Goal: Transaction & Acquisition: Purchase product/service

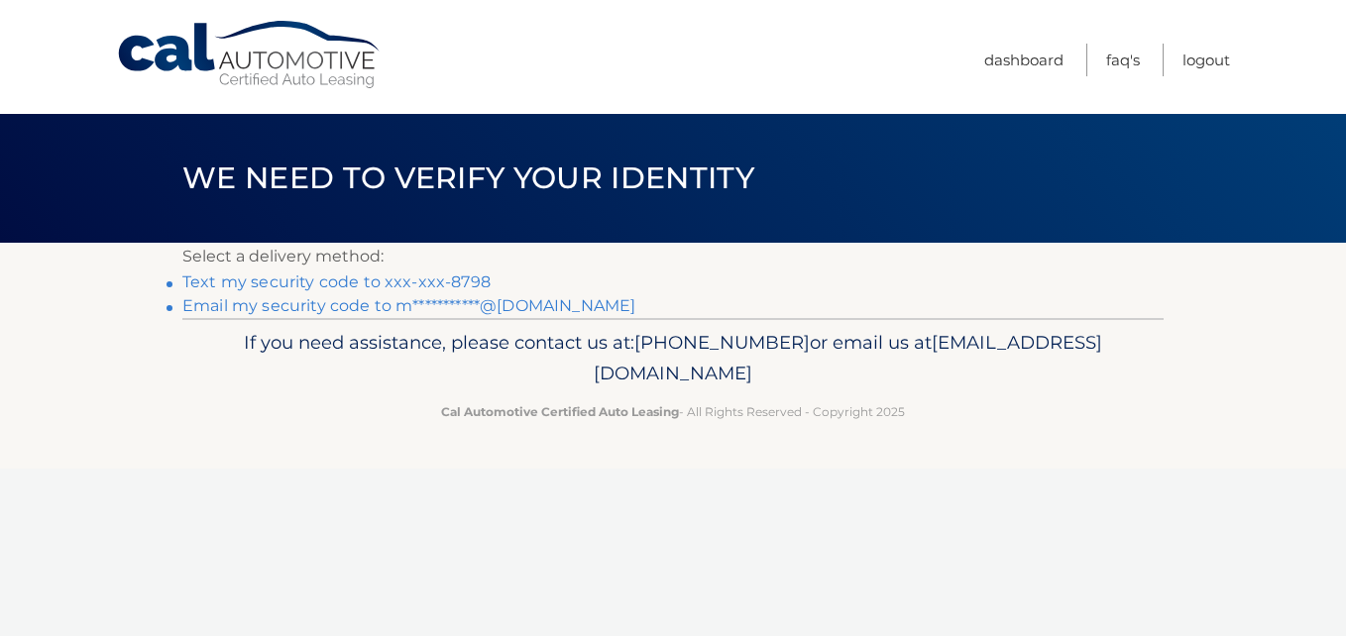
click at [451, 284] on link "Text my security code to xxx-xxx-8798" at bounding box center [336, 282] width 308 height 19
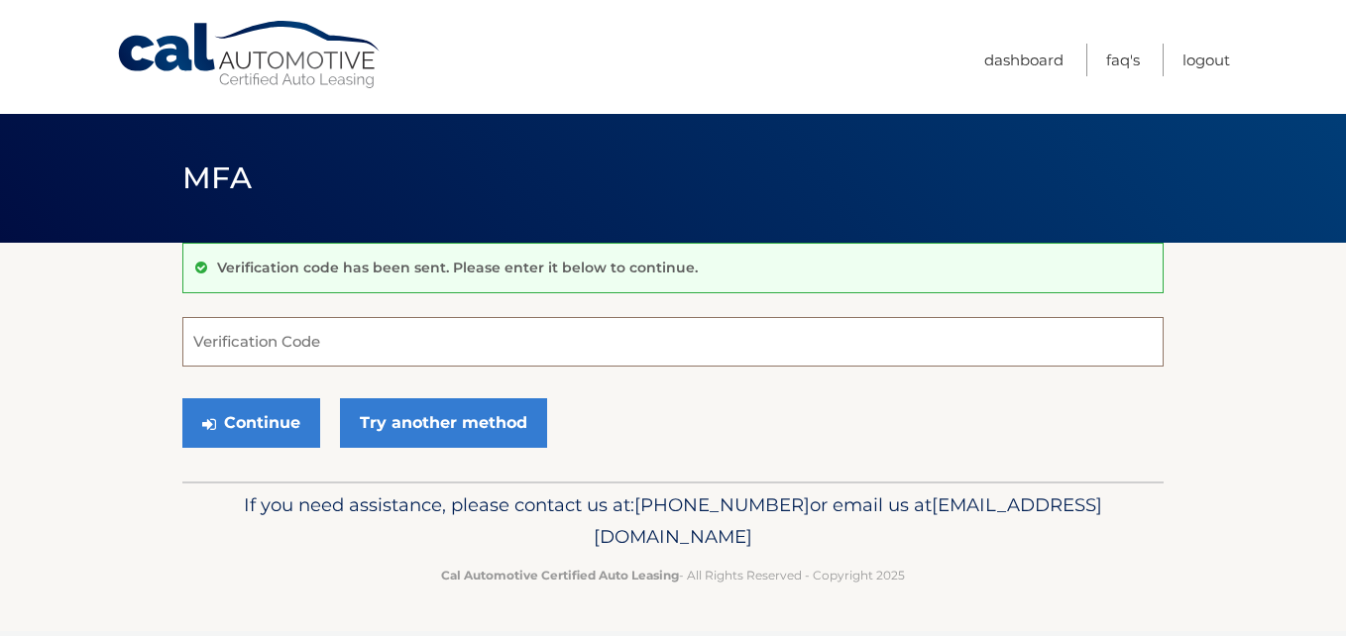
click at [270, 335] on input "Verification Code" at bounding box center [672, 342] width 981 height 50
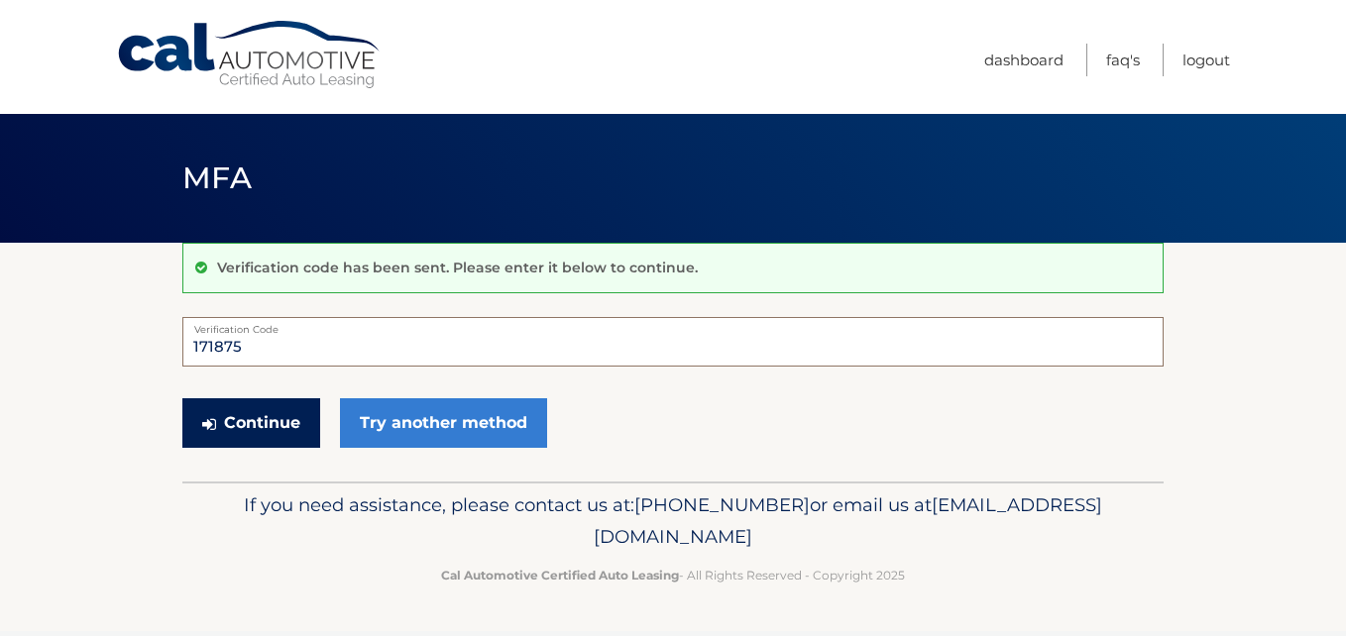
type input "171875"
click at [249, 434] on button "Continue" at bounding box center [251, 423] width 138 height 50
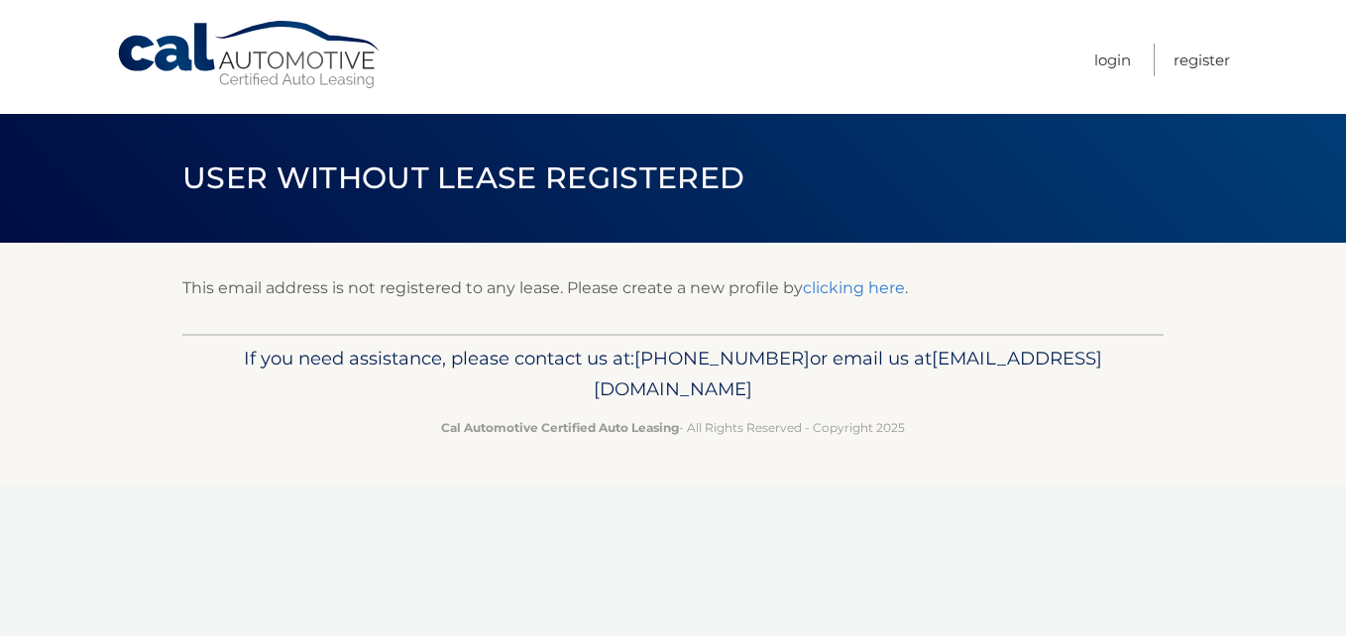
click at [847, 293] on link "clicking here" at bounding box center [854, 287] width 102 height 19
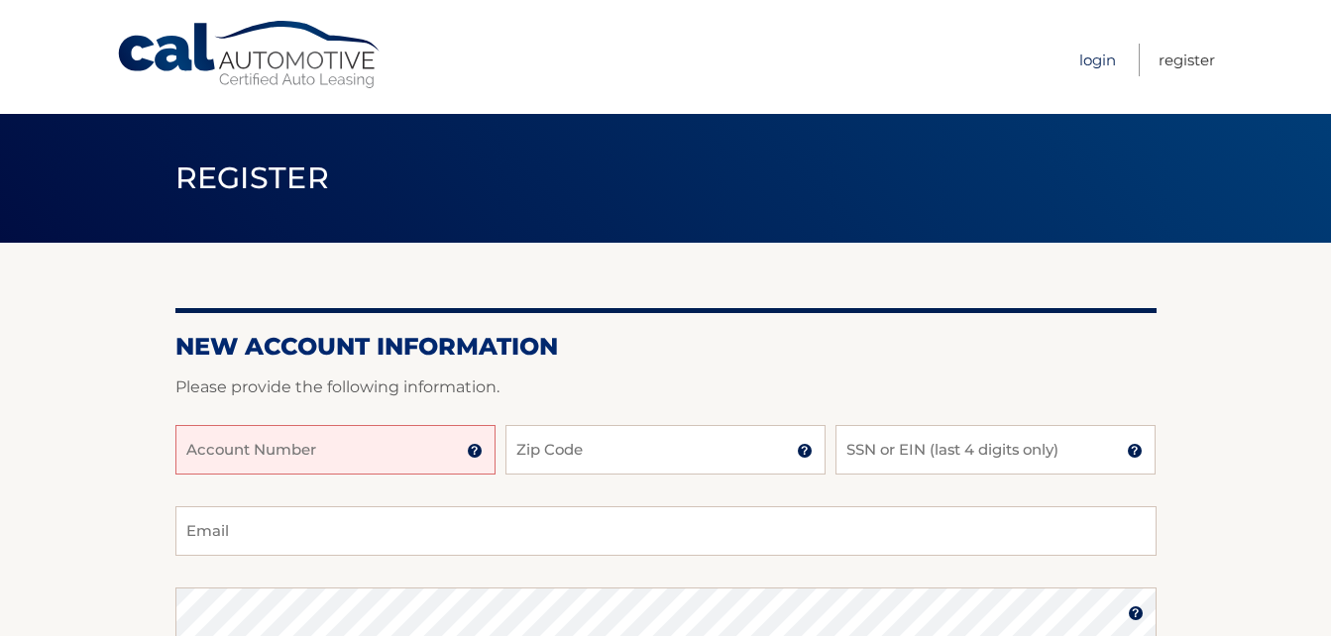
click at [1089, 55] on link "Login" at bounding box center [1097, 60] width 37 height 33
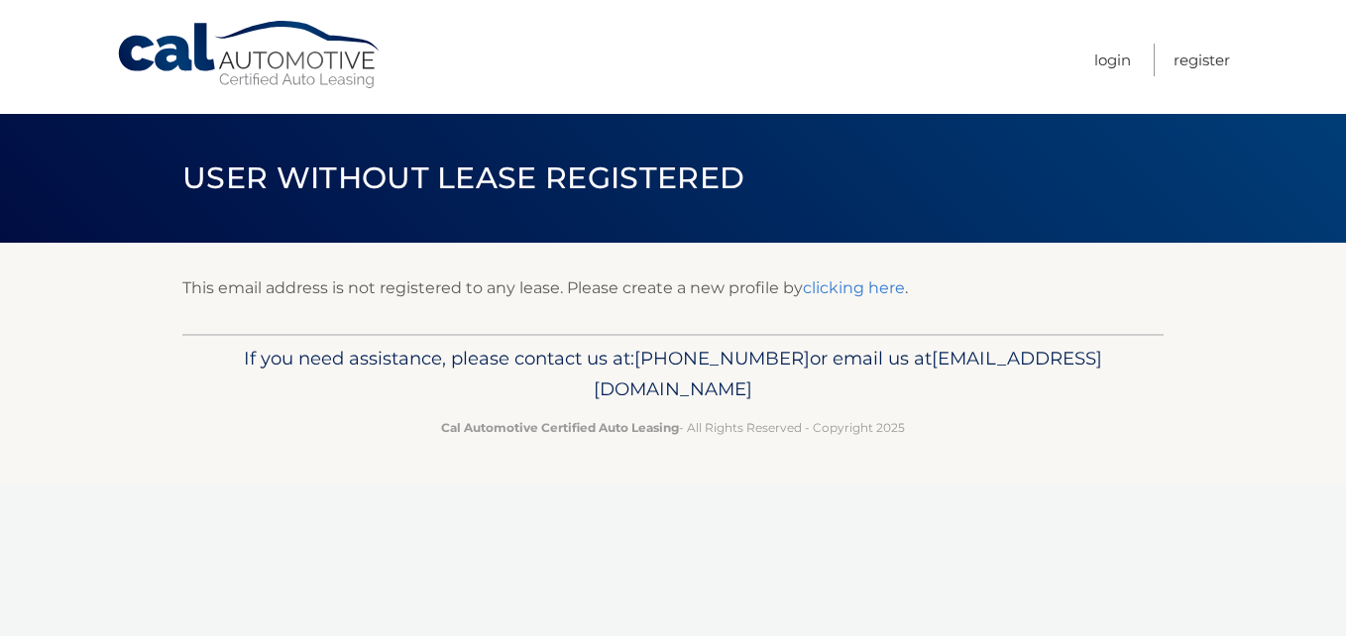
click at [832, 294] on link "clicking here" at bounding box center [854, 287] width 102 height 19
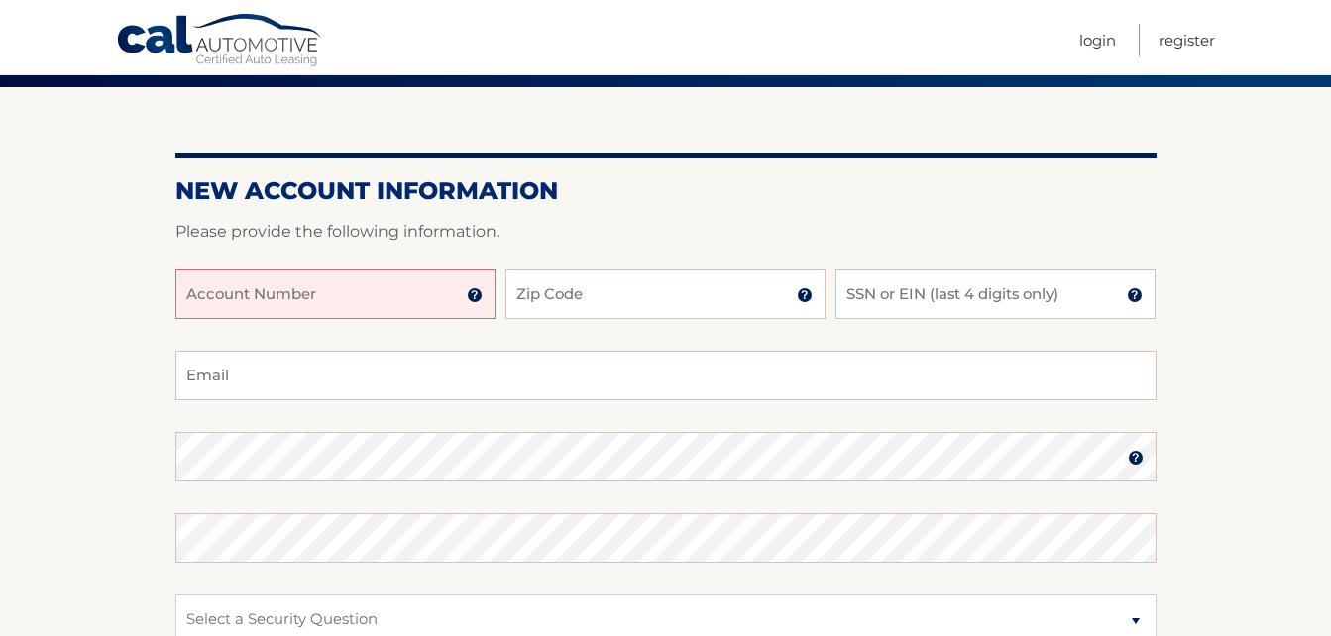
scroll to position [157, 0]
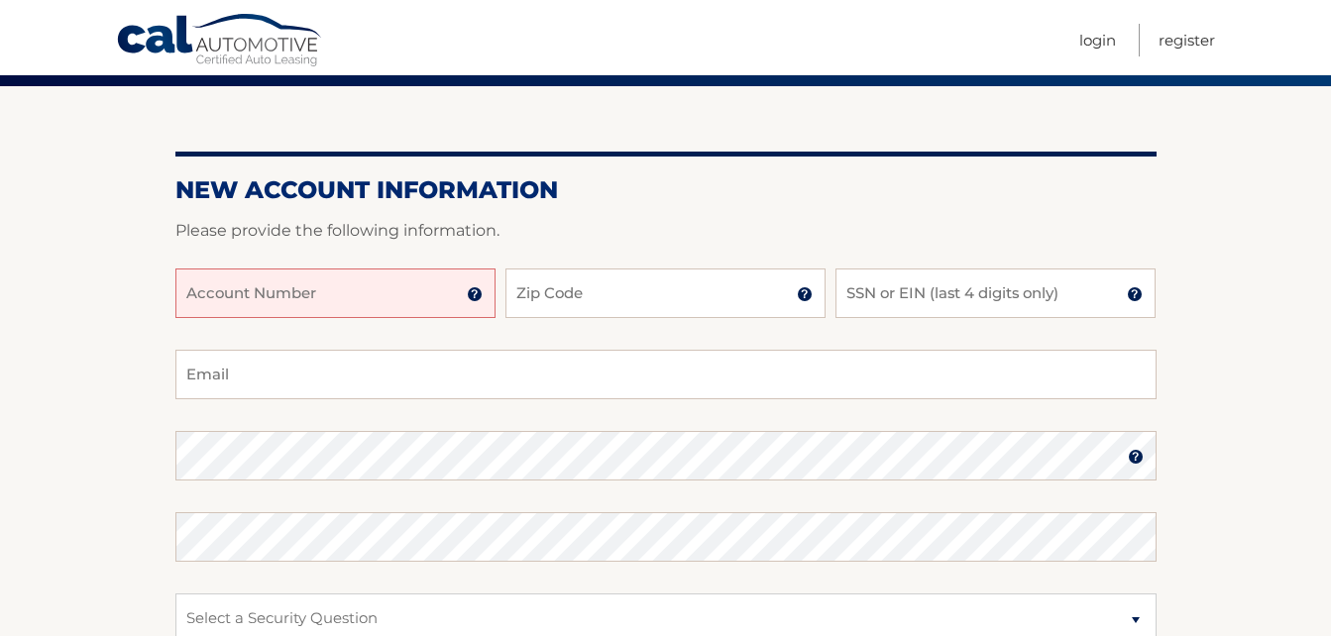
click at [306, 279] on input "Account Number" at bounding box center [335, 294] width 320 height 50
click at [333, 304] on input "Account Number" at bounding box center [335, 294] width 320 height 50
type input "1"
click at [696, 288] on input "Zip Code" at bounding box center [665, 294] width 320 height 50
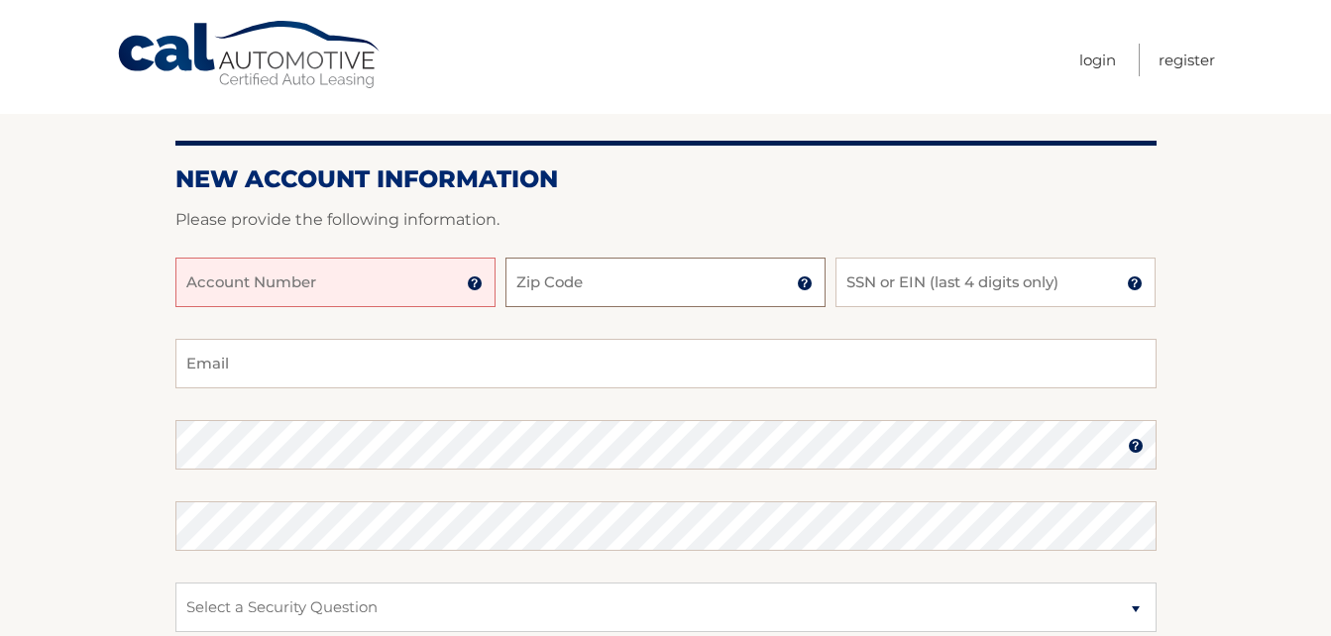
scroll to position [0, 0]
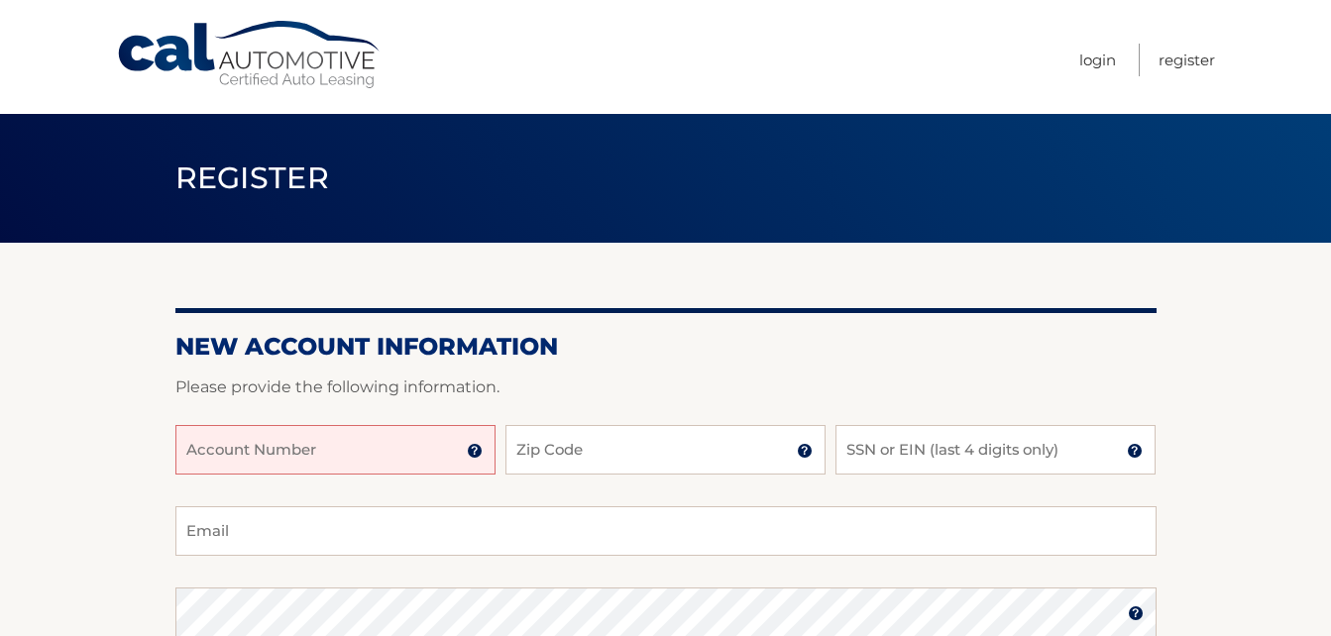
click at [293, 435] on input "Account Number" at bounding box center [335, 450] width 320 height 50
click at [634, 444] on input "Zip Code" at bounding box center [665, 450] width 320 height 50
type input "08845"
click at [964, 447] on input "SSN or EIN (last 4 digits only)" at bounding box center [995, 450] width 320 height 50
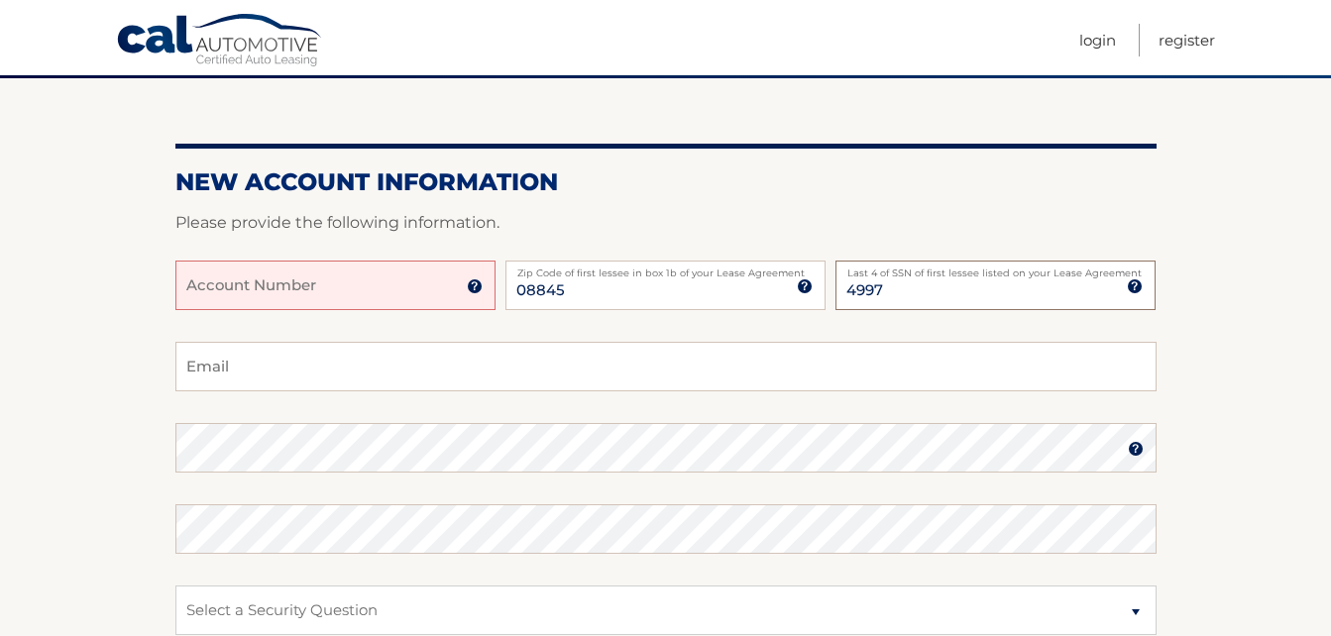
scroll to position [166, 0]
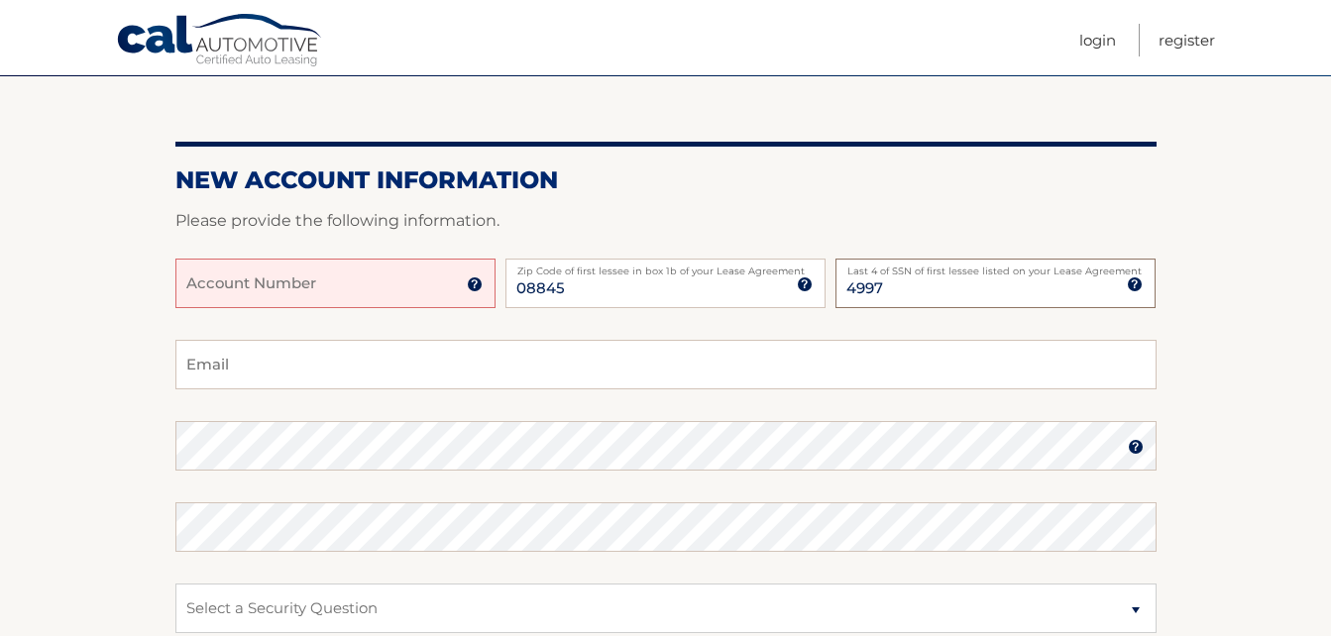
type input "4997"
click at [514, 364] on input "Email" at bounding box center [665, 365] width 981 height 50
type input "mariakevin10@gmail.com"
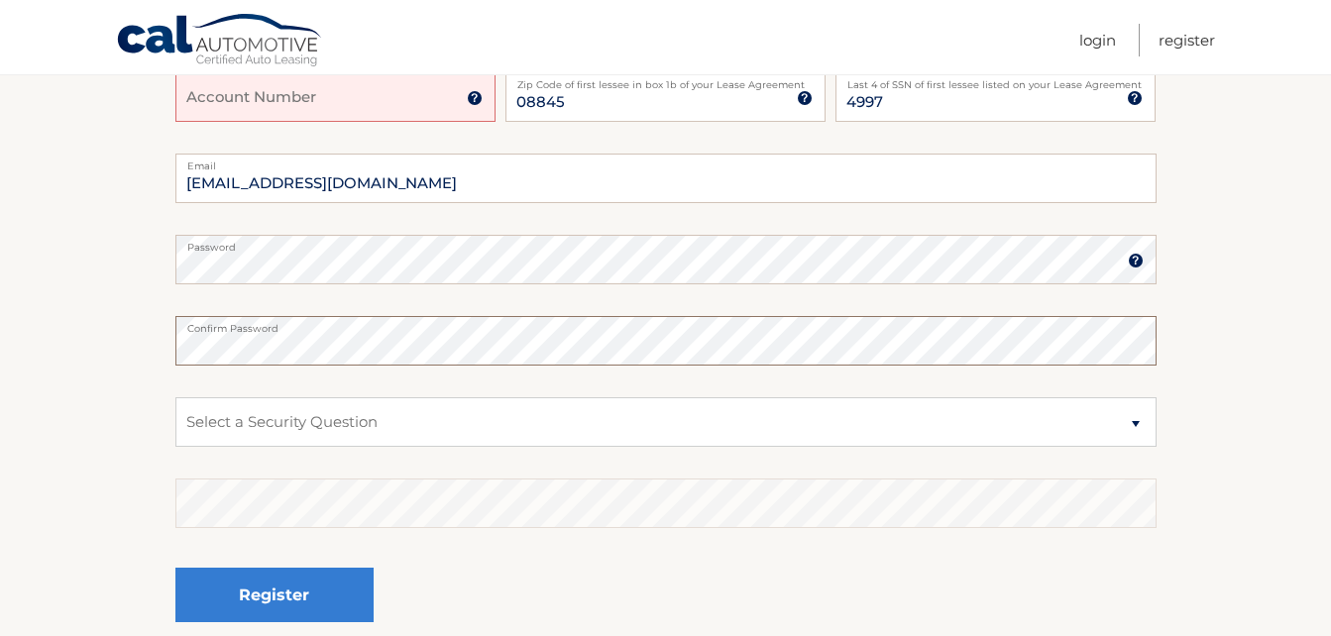
scroll to position [354, 0]
click at [334, 439] on select "Select a Security Question What was the name of your elementary school? What is…" at bounding box center [665, 421] width 981 height 50
select select "1"
click at [175, 396] on select "Select a Security Question What was the name of your elementary school? What is…" at bounding box center [665, 421] width 981 height 50
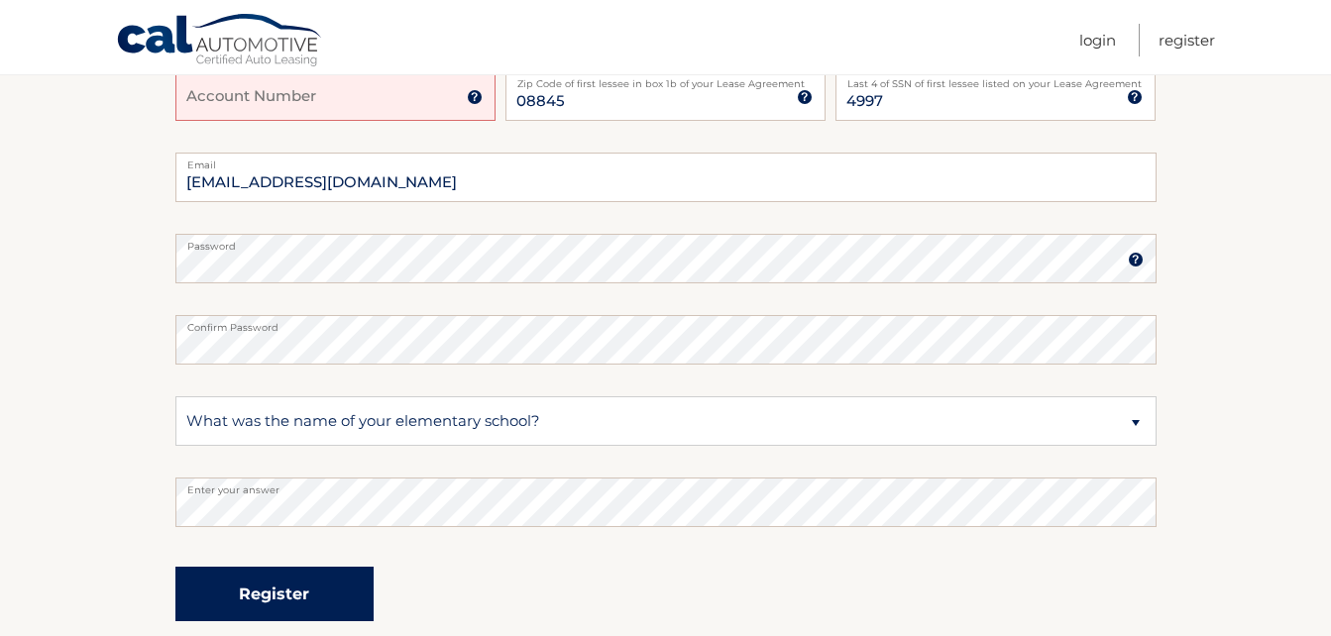
click at [234, 581] on button "Register" at bounding box center [274, 594] width 198 height 55
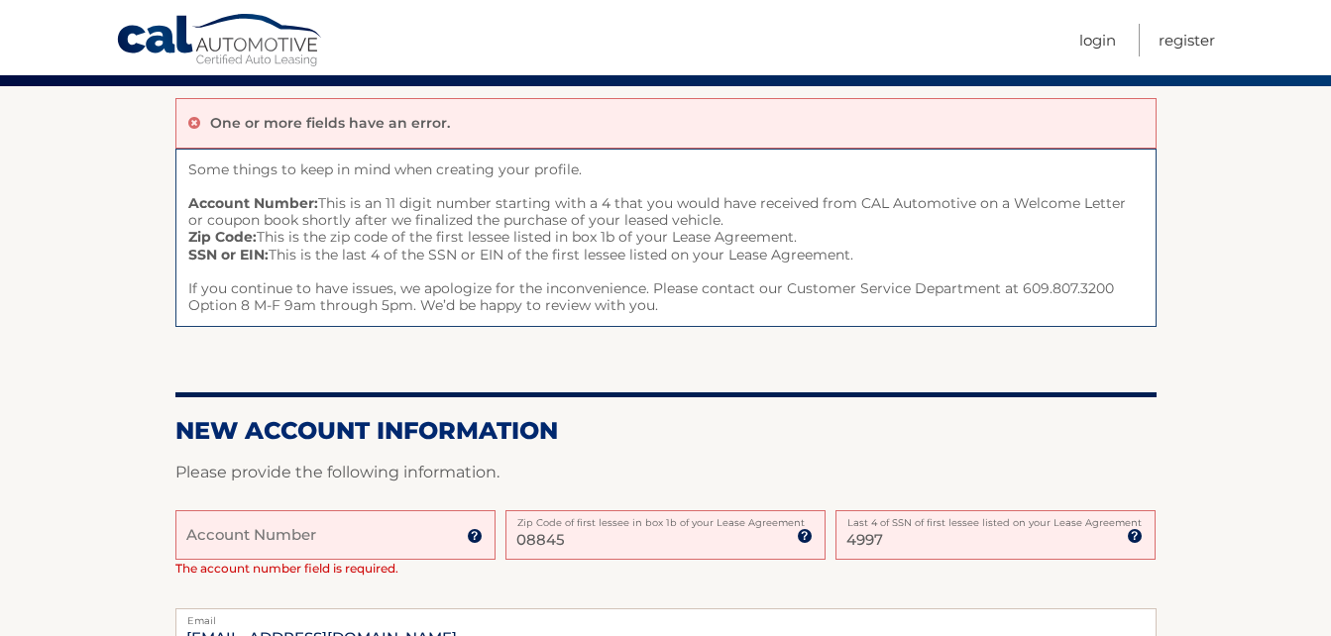
scroll to position [156, 0]
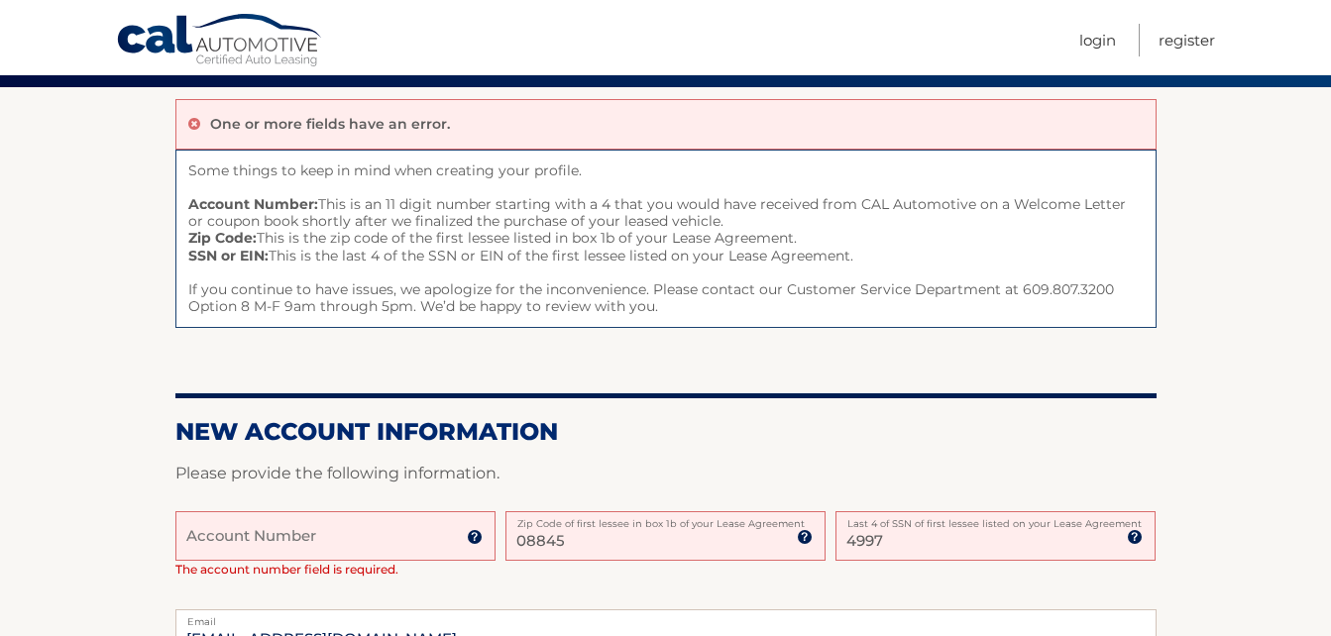
click at [930, 542] on input "4997" at bounding box center [995, 536] width 320 height 50
click at [605, 548] on input "08845" at bounding box center [665, 536] width 320 height 50
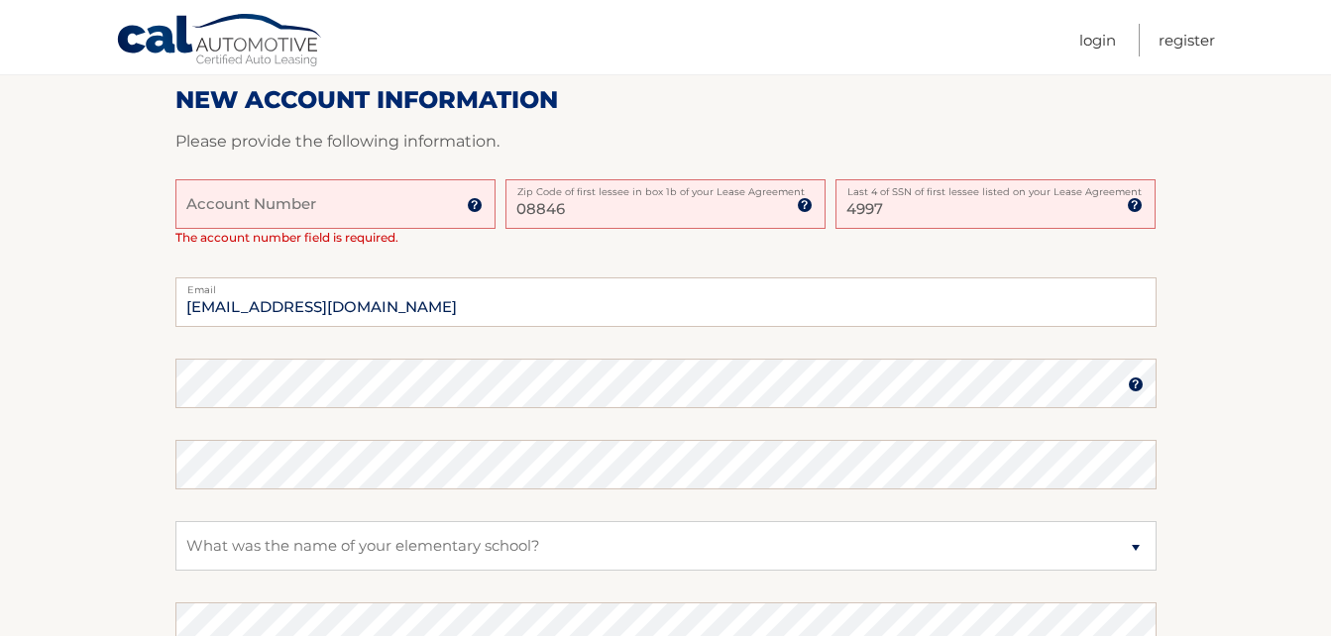
scroll to position [487, 0]
type input "08846"
click at [1092, 33] on link "Login" at bounding box center [1097, 40] width 37 height 33
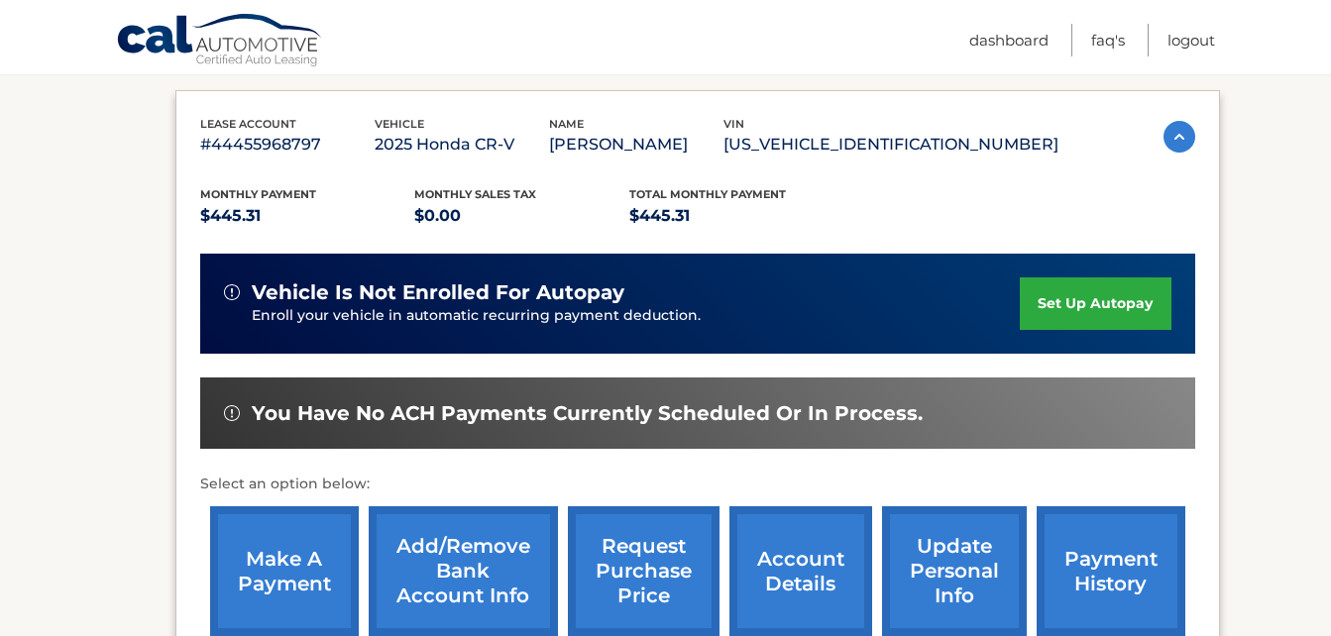
scroll to position [337, 0]
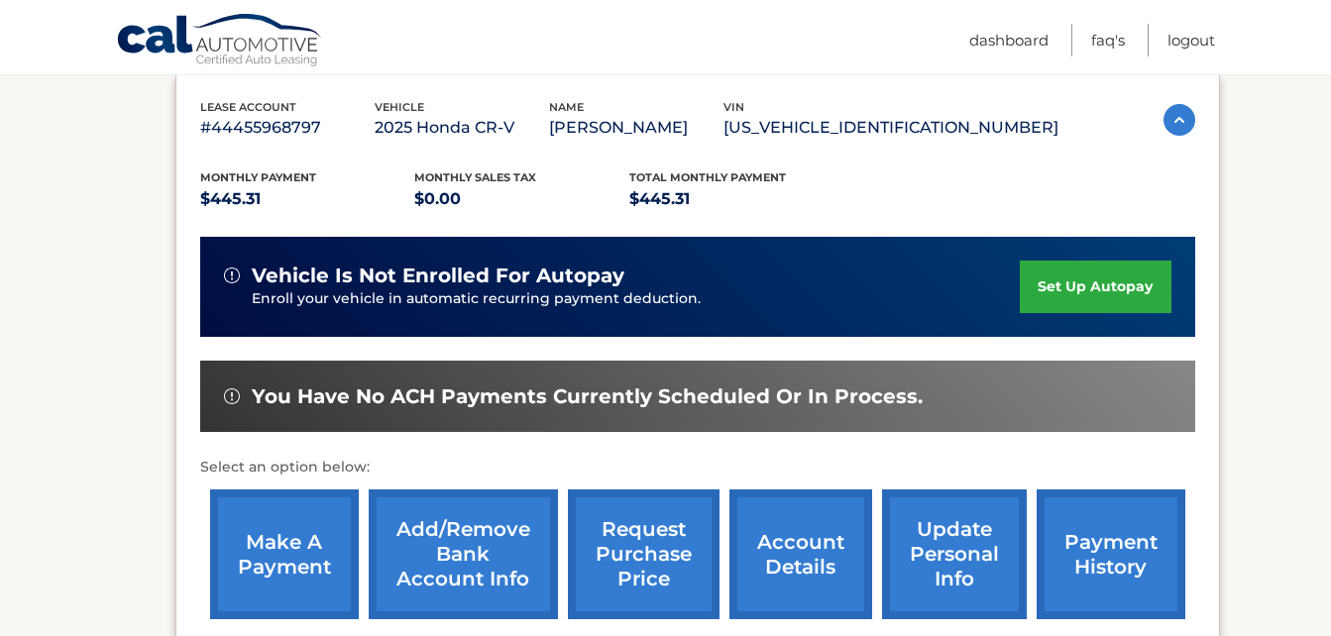
drag, startPoint x: 1084, startPoint y: 552, endPoint x: 1070, endPoint y: 569, distance: 21.8
click at [1070, 569] on link "payment history" at bounding box center [1111, 555] width 149 height 130
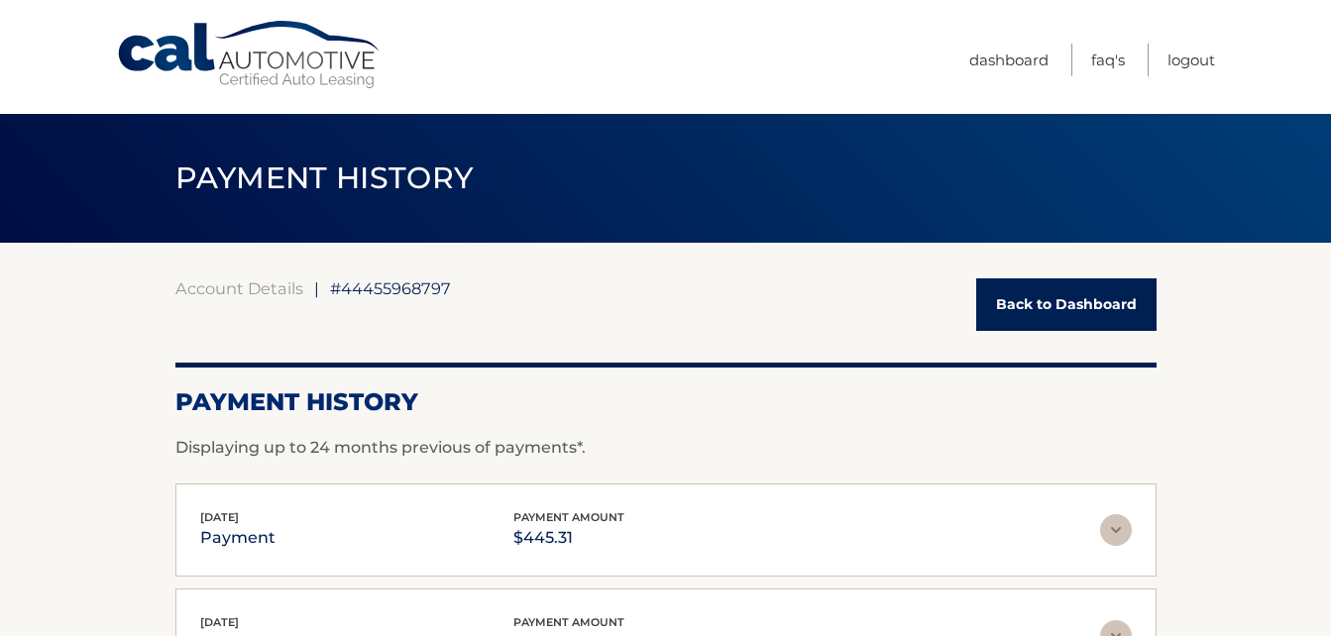
click at [473, 550] on div "[DATE] payment payment amount $445.31" at bounding box center [650, 530] width 900 height 45
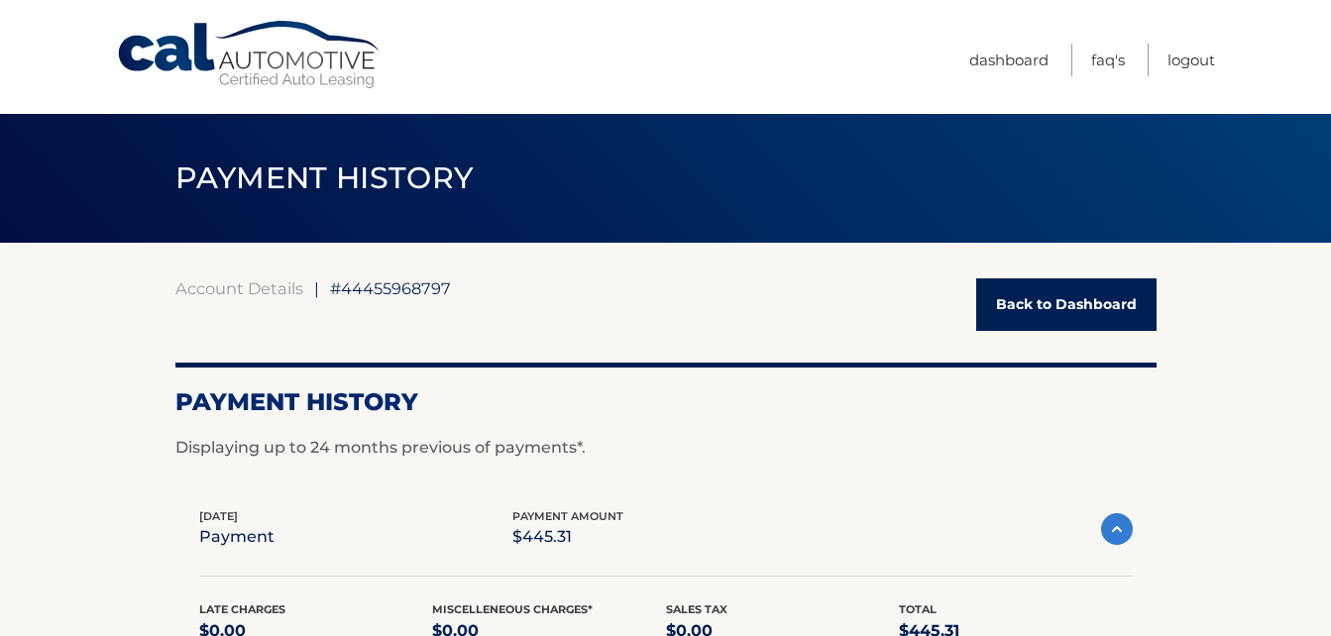
click at [1051, 292] on link "Back to Dashboard" at bounding box center [1066, 304] width 180 height 53
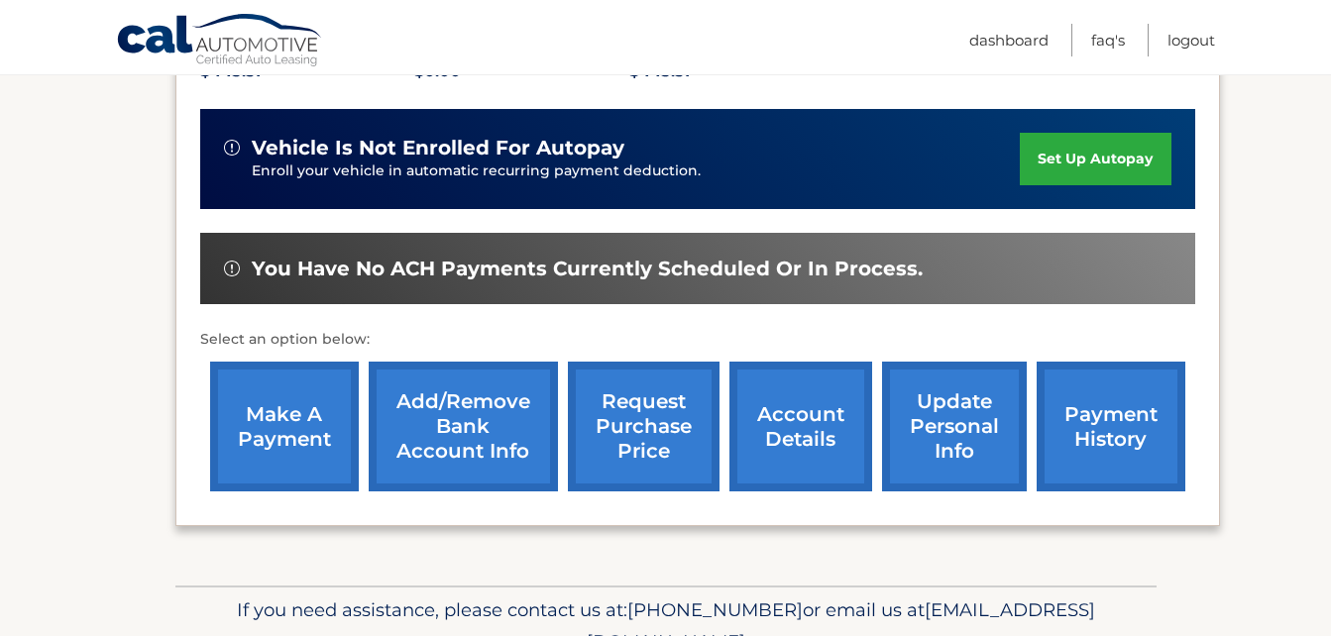
scroll to position [466, 0]
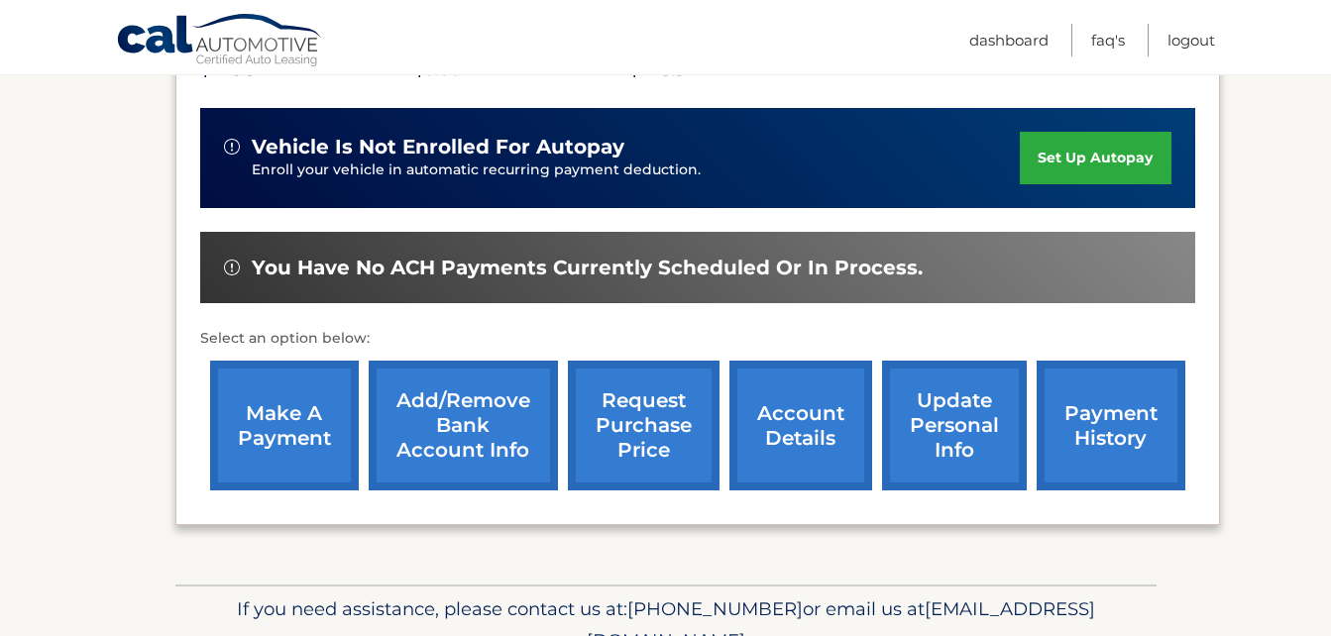
click at [253, 420] on link "make a payment" at bounding box center [284, 426] width 149 height 130
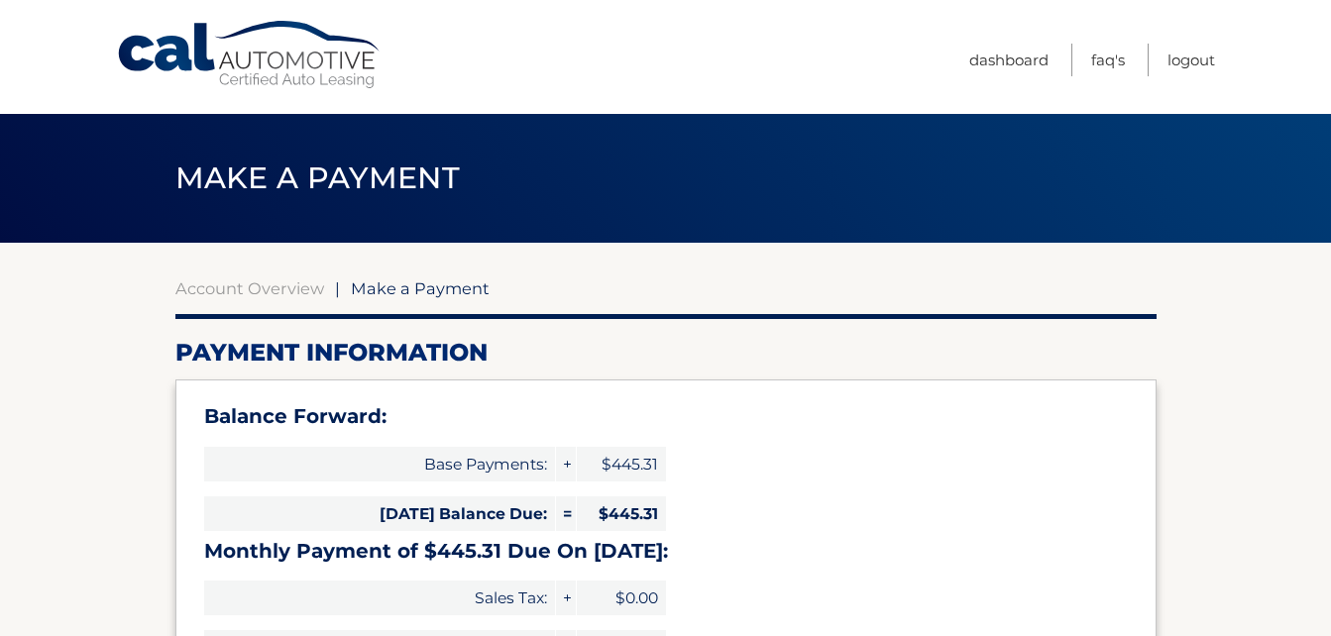
select select "ZTI0ZWFkNTUtMmQwOS00NGRkLWE1OWYtMzM5ZmZkOWZhMjM4"
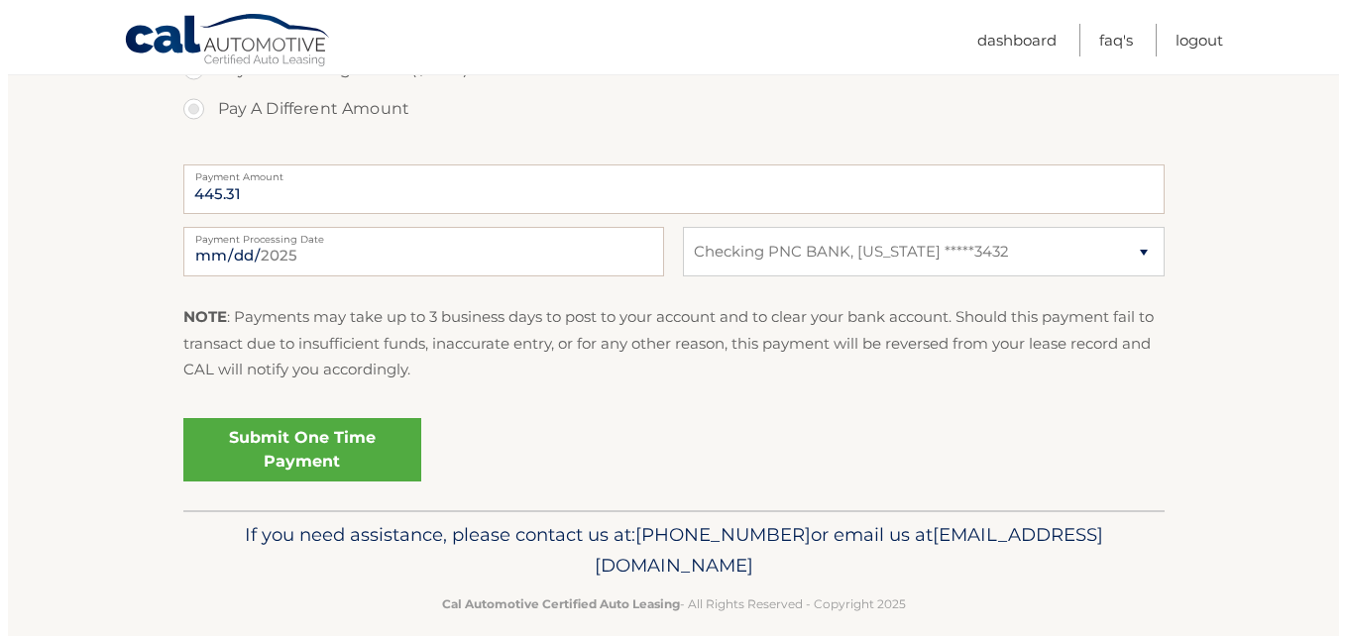
scroll to position [846, 0]
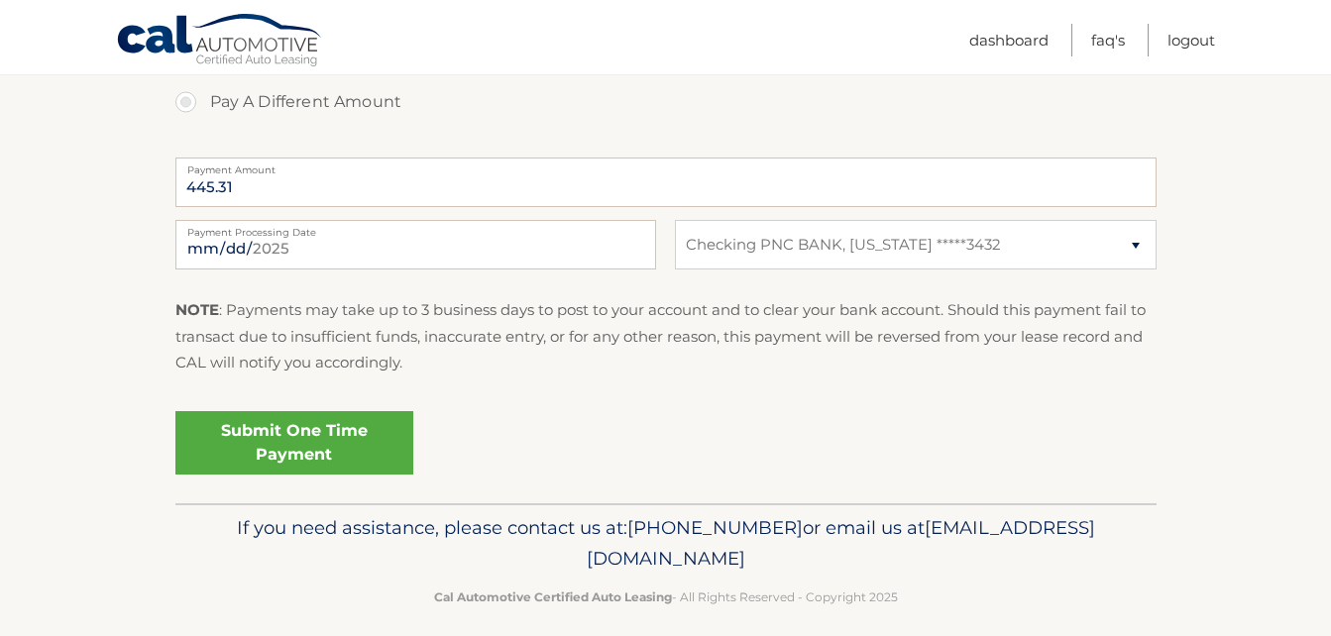
click at [304, 454] on link "Submit One Time Payment" at bounding box center [294, 442] width 238 height 63
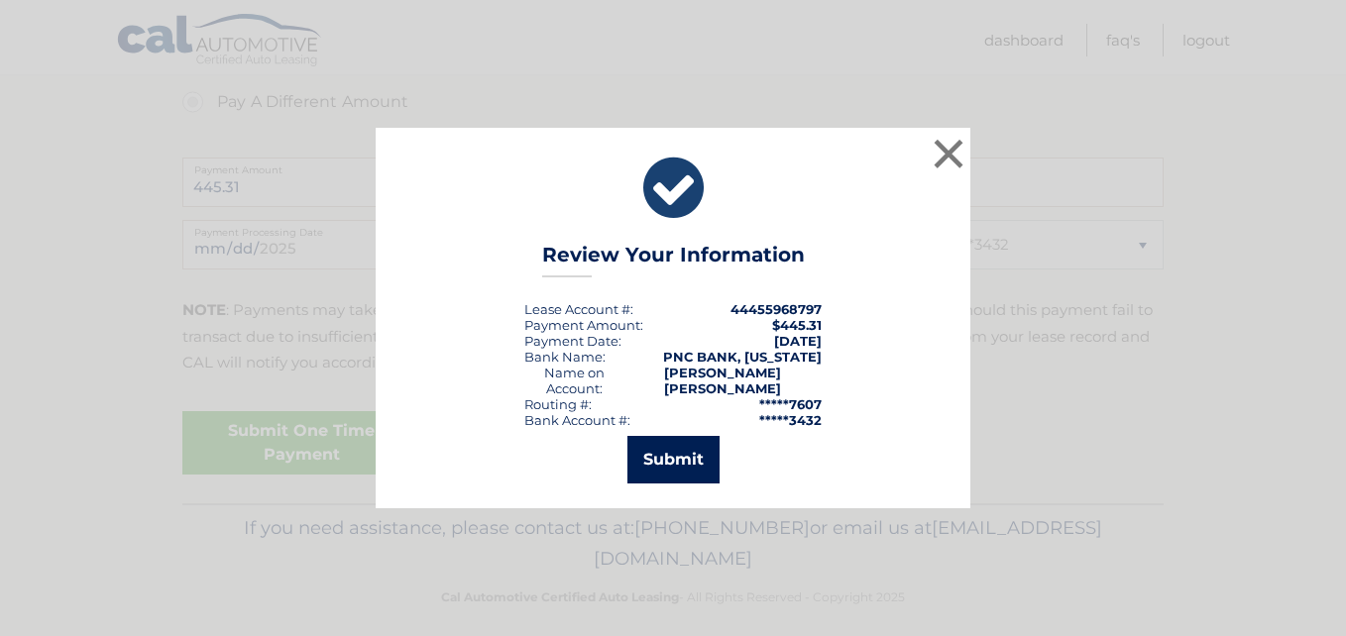
click at [649, 448] on button "Submit" at bounding box center [673, 460] width 92 height 48
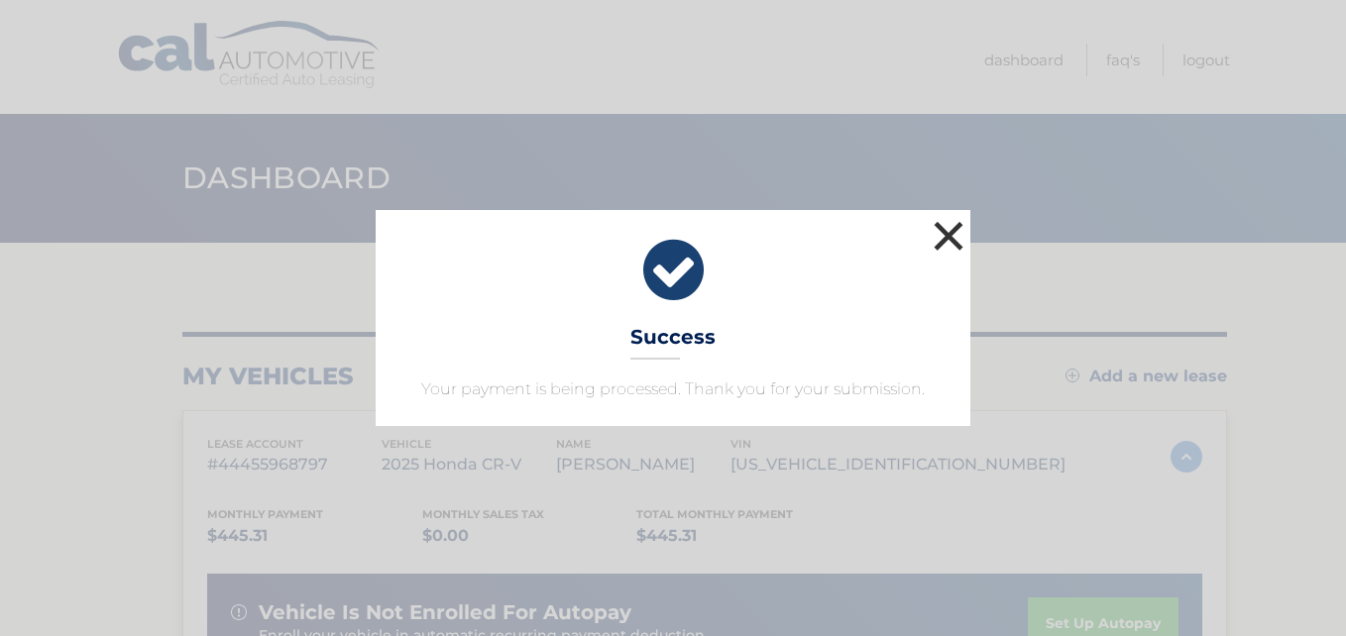
click at [939, 227] on button "×" at bounding box center [949, 236] width 40 height 40
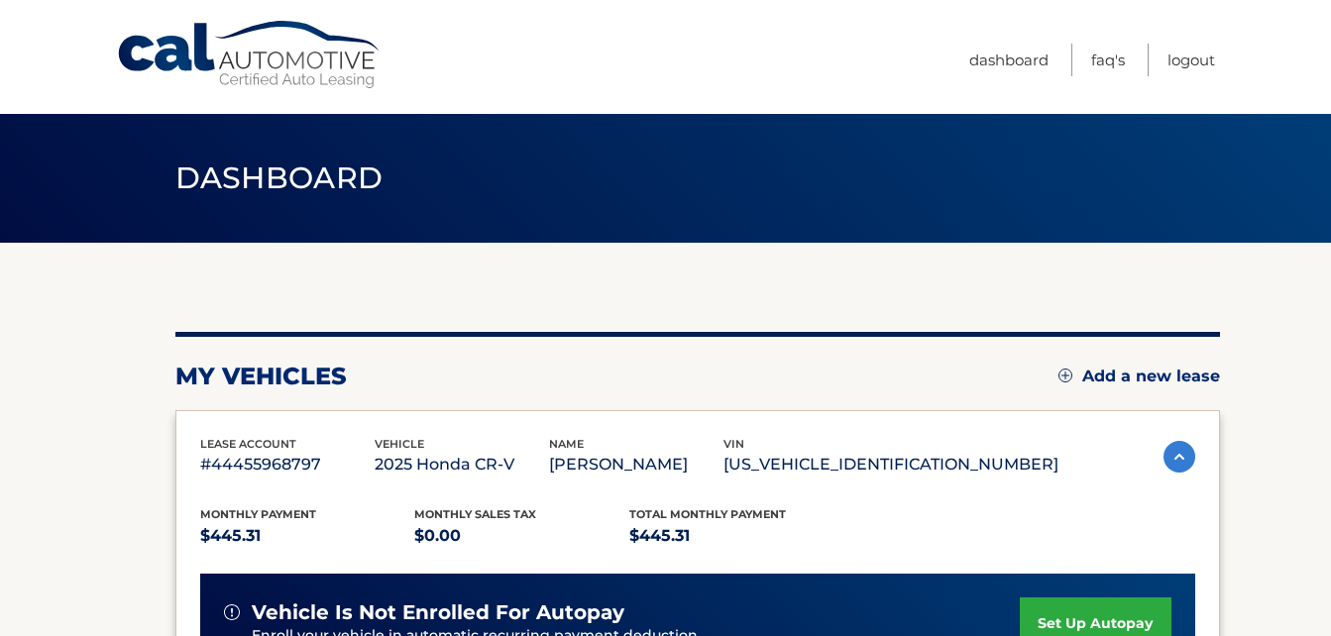
click at [251, 62] on link "Cal Automotive" at bounding box center [250, 55] width 268 height 70
click at [217, 64] on link "Cal Automotive" at bounding box center [250, 55] width 268 height 70
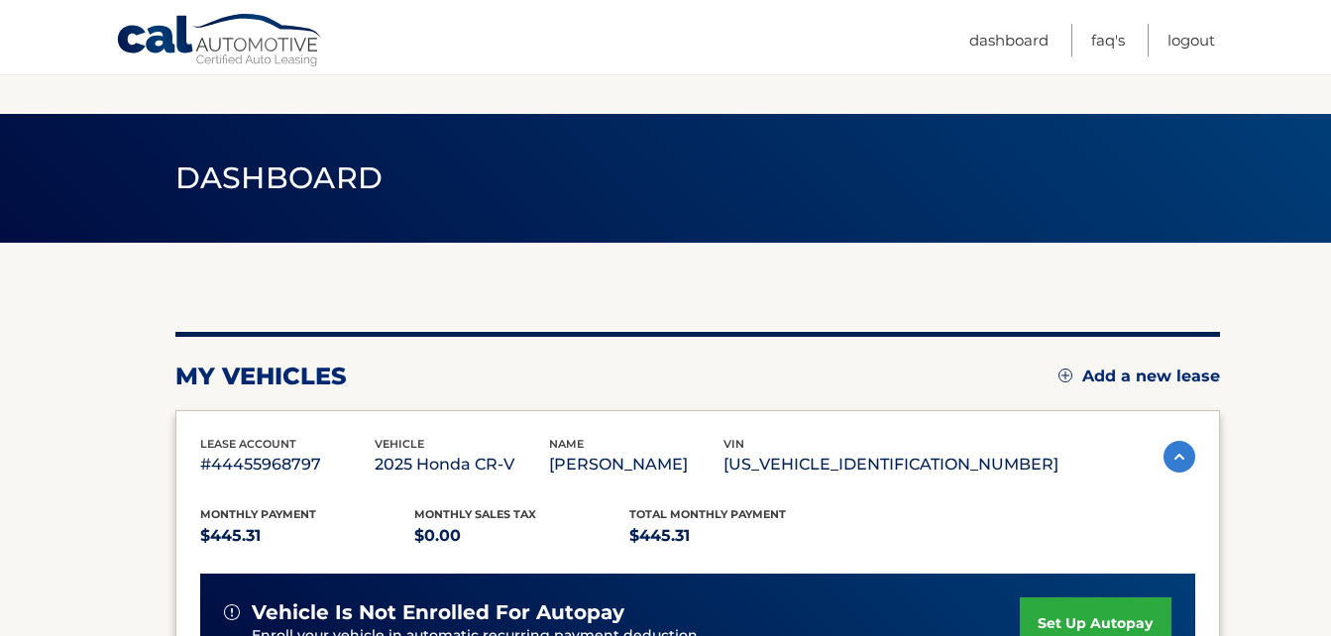
scroll to position [267, 0]
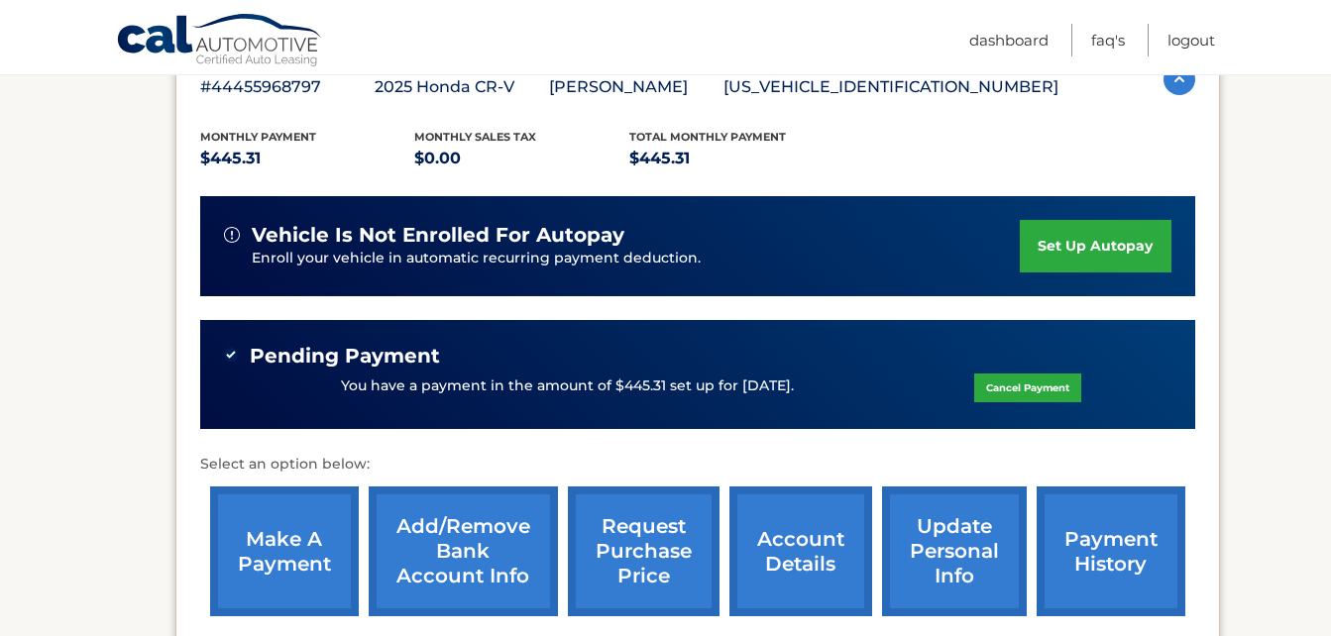
scroll to position [260, 0]
